Goal: Transaction & Acquisition: Subscribe to service/newsletter

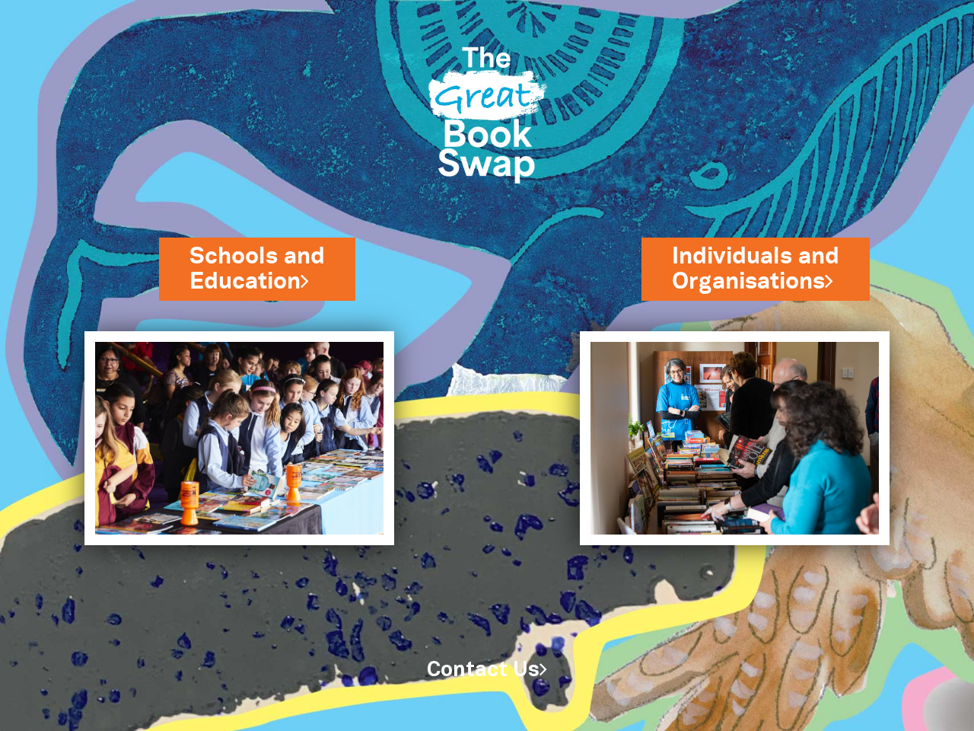
click at [202, 310] on div "Schools and Education" at bounding box center [276, 299] width 235 height 63
click at [771, 310] on div "Individuals and Organisations" at bounding box center [766, 299] width 248 height 63
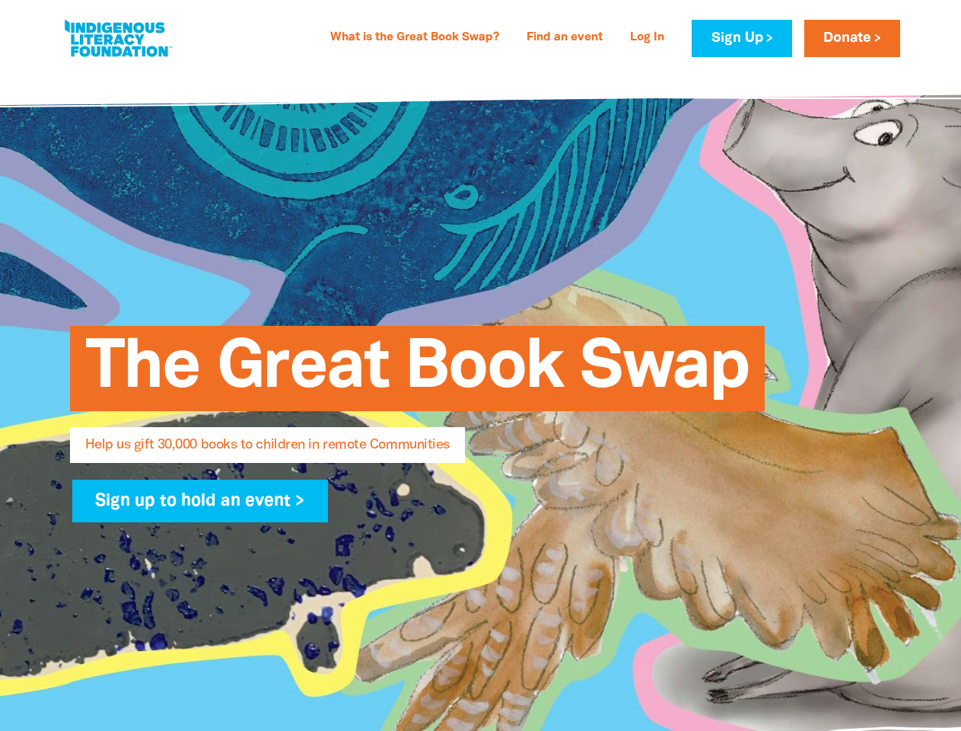
select select "US"
click at [480, 365] on span "The Great Book Swap" at bounding box center [417, 374] width 664 height 74
